Goal: Check status: Check status

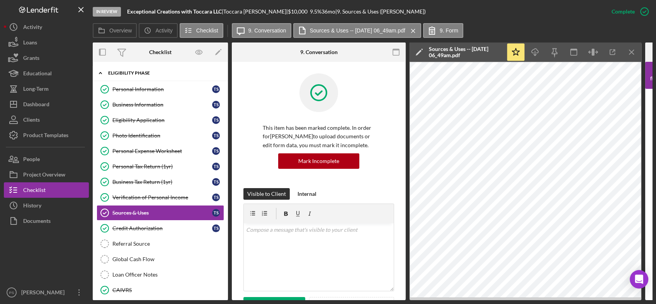
scroll to position [742, 0]
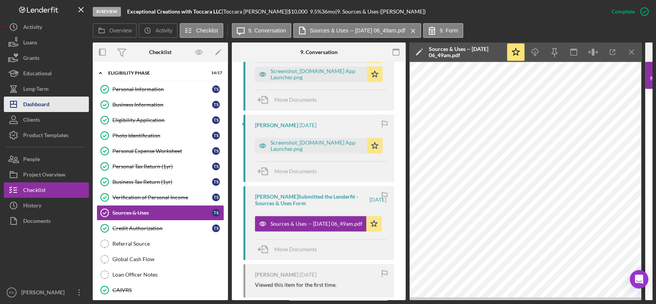
click at [47, 104] on div "Dashboard" at bounding box center [36, 105] width 26 height 17
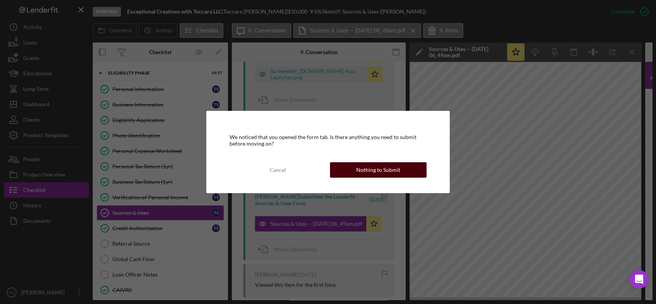
click at [359, 167] on div "Nothing to Submit" at bounding box center [378, 169] width 44 height 15
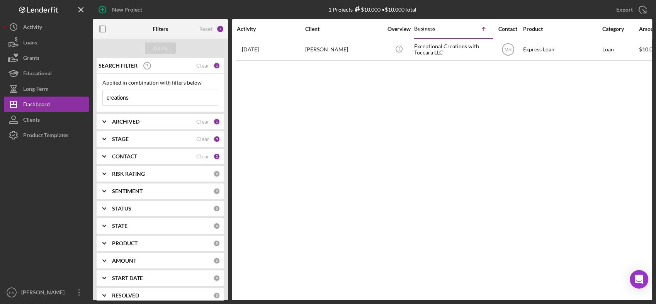
click at [157, 117] on div "ARCHIVED Clear 1" at bounding box center [166, 121] width 108 height 15
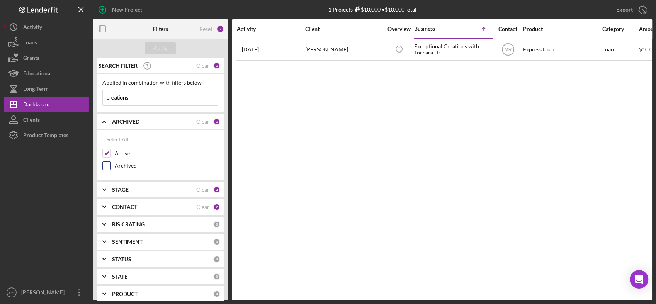
click at [119, 163] on label "Archived" at bounding box center [166, 166] width 103 height 8
click at [110, 163] on input "Archived" at bounding box center [107, 166] width 8 height 8
checkbox input "true"
click at [159, 44] on div "Apply" at bounding box center [160, 48] width 14 height 12
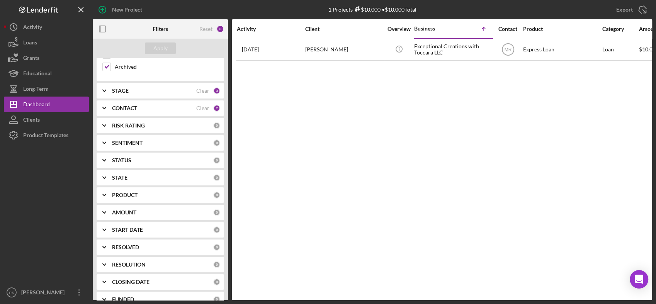
scroll to position [86, 0]
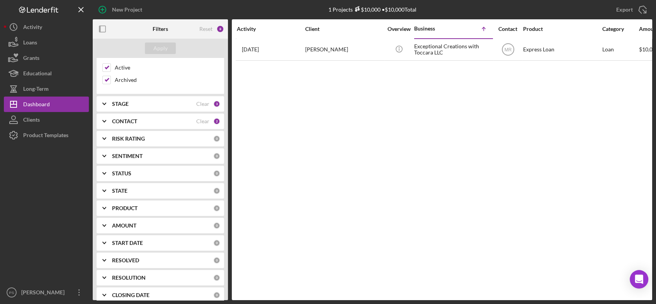
click at [138, 122] on div "CONTACT" at bounding box center [154, 121] width 84 height 6
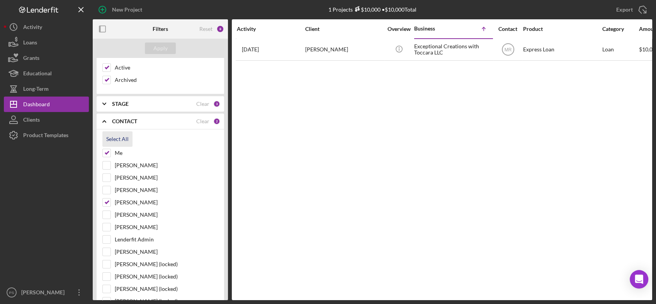
click at [120, 141] on div "Select All" at bounding box center [117, 138] width 22 height 15
checkbox input "true"
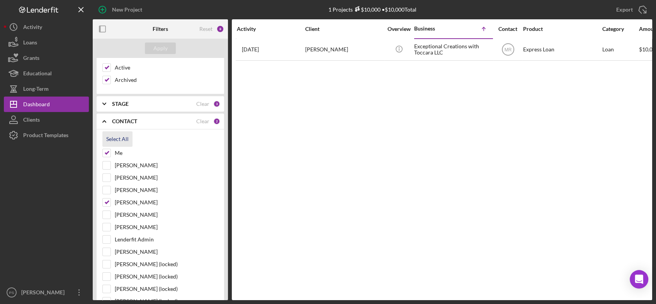
checkbox input "true"
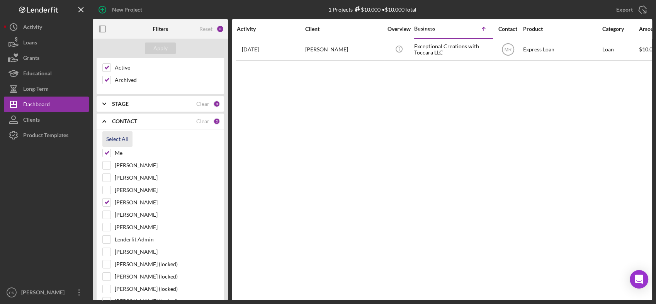
checkbox input "true"
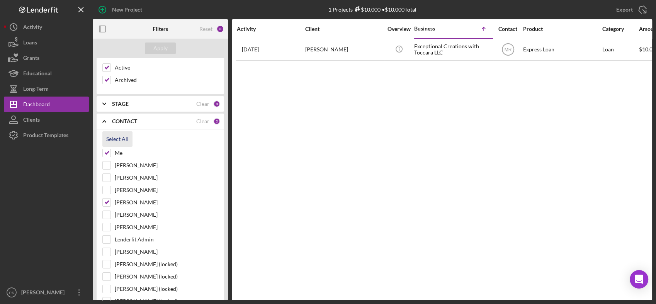
checkbox input "true"
click at [164, 50] on div "Apply" at bounding box center [160, 48] width 14 height 12
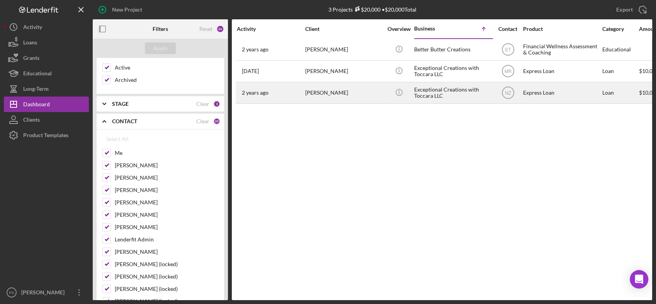
click at [457, 91] on div "Exceptional Creations with Toccara LLC" at bounding box center [452, 93] width 77 height 20
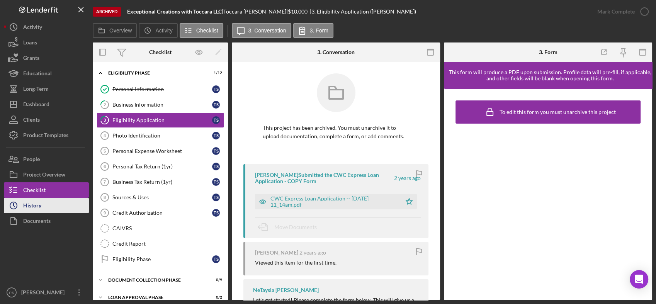
click at [43, 202] on button "Icon/History History" at bounding box center [46, 205] width 85 height 15
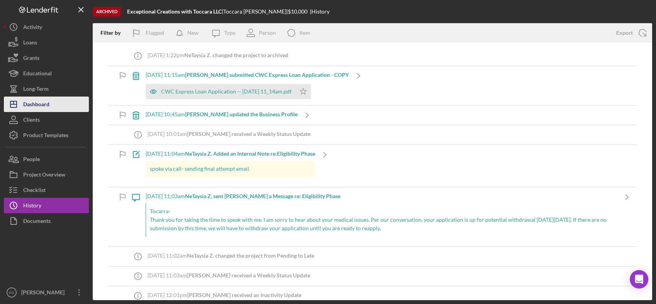
click at [45, 101] on div "Dashboard" at bounding box center [36, 105] width 26 height 17
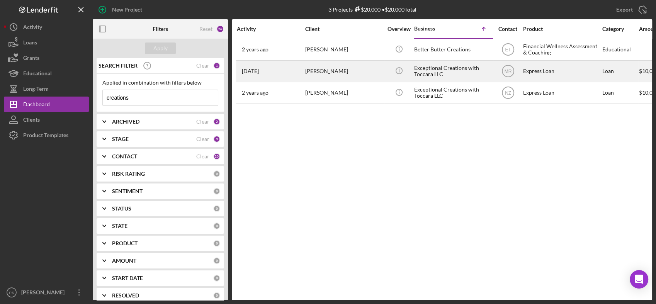
click at [437, 71] on div "Exceptional Creations with Toccara LLC" at bounding box center [452, 71] width 77 height 20
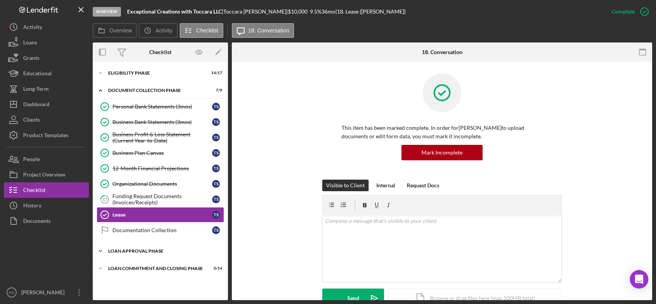
click at [132, 250] on div "Loan Approval Phase" at bounding box center [163, 251] width 110 height 5
click at [100, 71] on icon "Icon/Expander" at bounding box center [100, 72] width 15 height 15
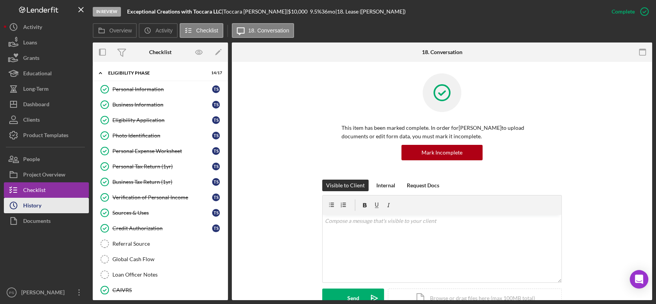
click at [49, 204] on button "Icon/History History" at bounding box center [46, 205] width 85 height 15
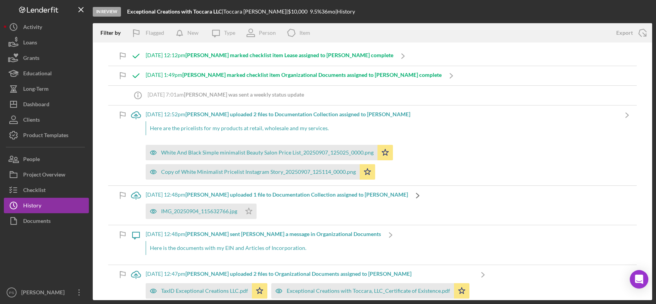
click at [408, 198] on icon "Icon/Navigate" at bounding box center [417, 195] width 19 height 19
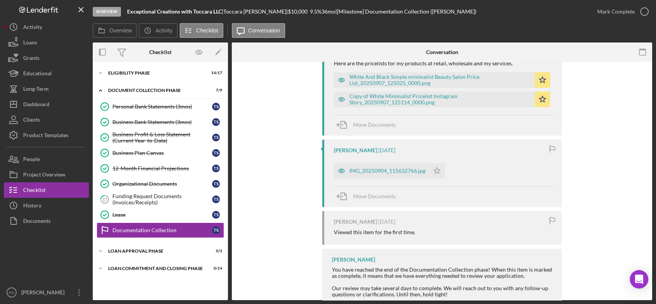
scroll to position [171, 0]
click at [388, 170] on div "IMG_20250904_115632766.jpg" at bounding box center [387, 170] width 76 height 6
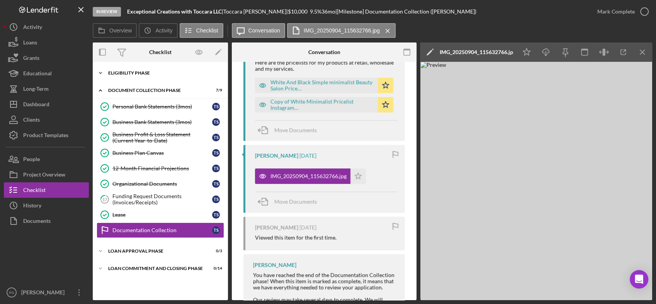
click at [102, 72] on icon "Icon/Expander" at bounding box center [100, 72] width 15 height 15
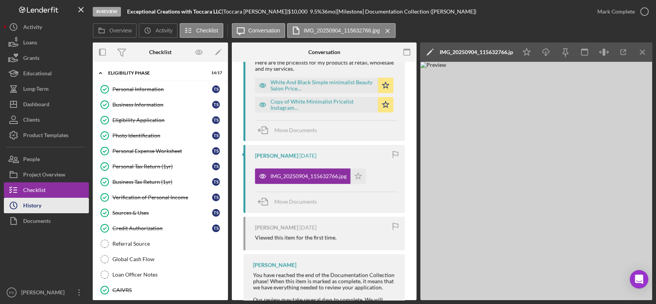
click at [51, 202] on button "Icon/History History" at bounding box center [46, 205] width 85 height 15
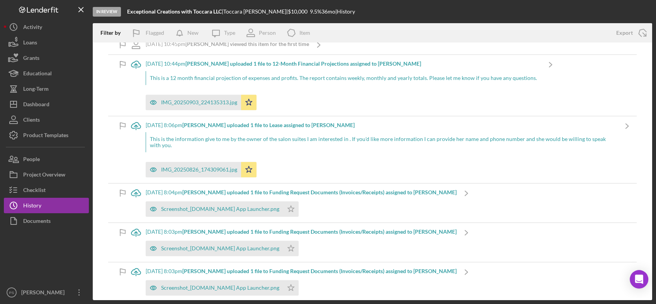
scroll to position [400, 0]
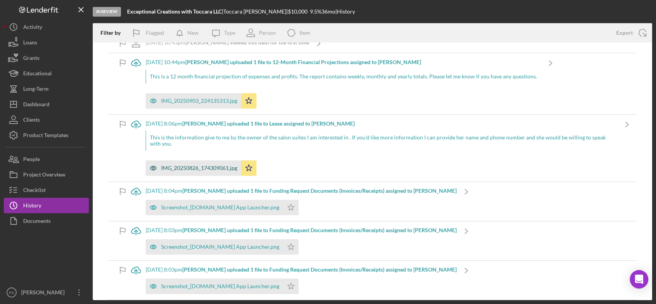
click at [192, 166] on div "IMG_20250826_174309061.jpg" at bounding box center [199, 168] width 76 height 6
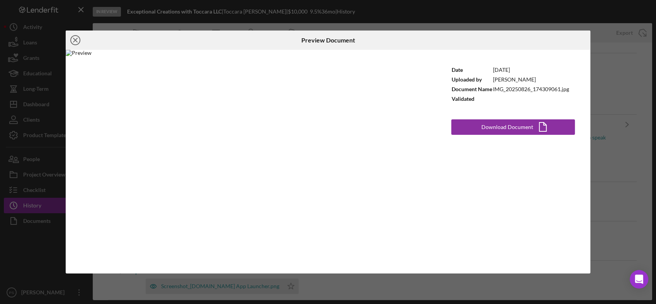
click at [75, 38] on icon "Icon/Close" at bounding box center [75, 40] width 19 height 19
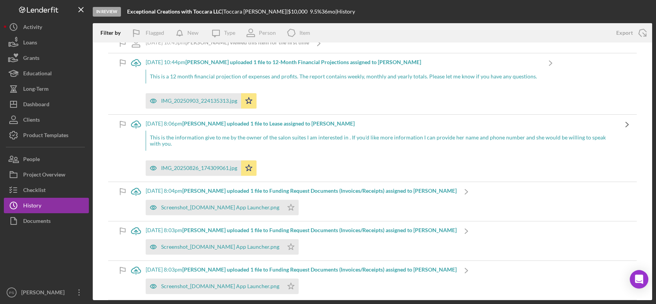
click at [626, 122] on polyline at bounding box center [627, 124] width 3 height 5
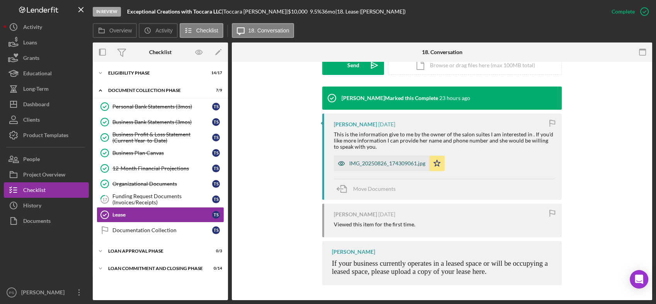
click at [374, 161] on div "IMG_20250826_174309061.jpg" at bounding box center [387, 163] width 76 height 6
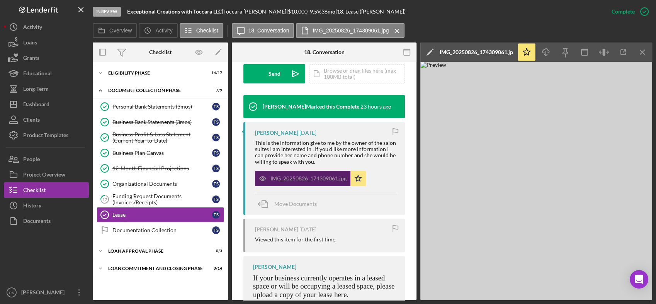
scroll to position [241, 0]
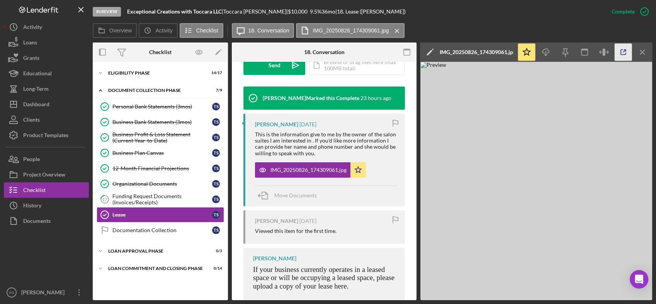
click at [621, 51] on icon "button" at bounding box center [622, 52] width 17 height 17
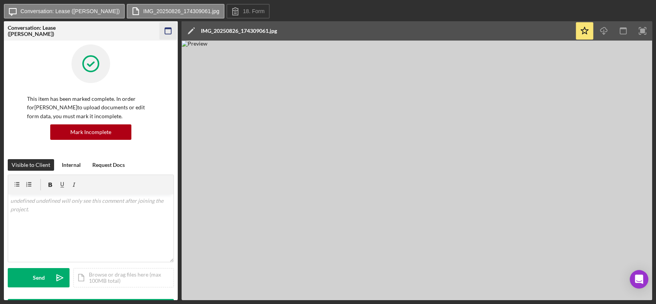
click at [170, 32] on icon "button" at bounding box center [167, 30] width 17 height 17
